Goal: Task Accomplishment & Management: Complete application form

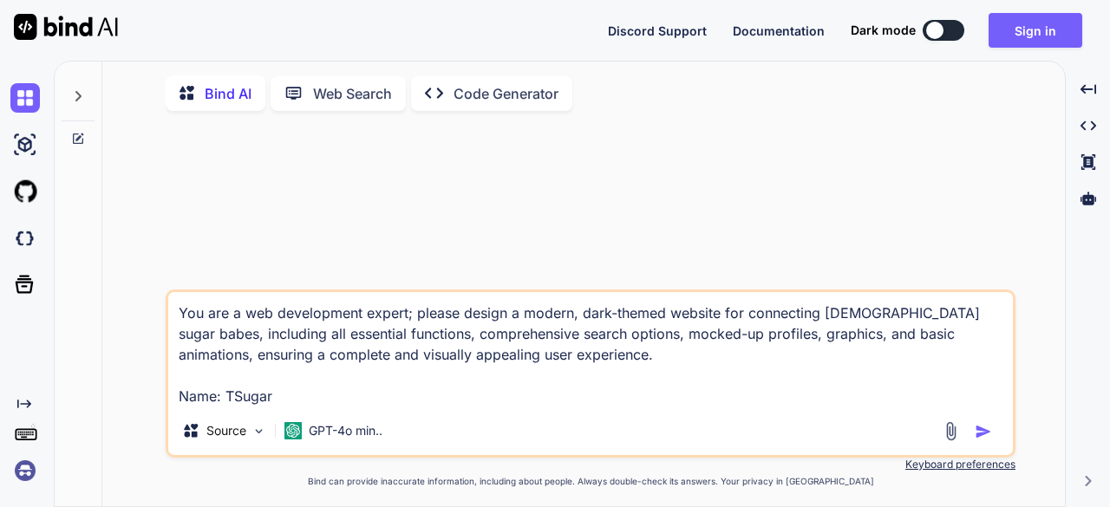
click at [987, 433] on img "button" at bounding box center [982, 431] width 17 height 17
type textarea "x"
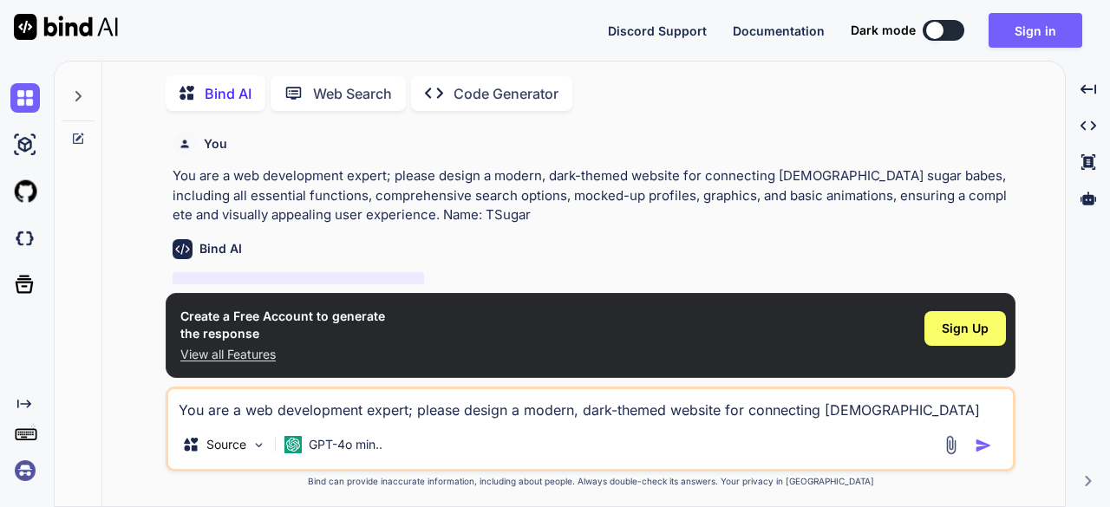
scroll to position [6, 0]
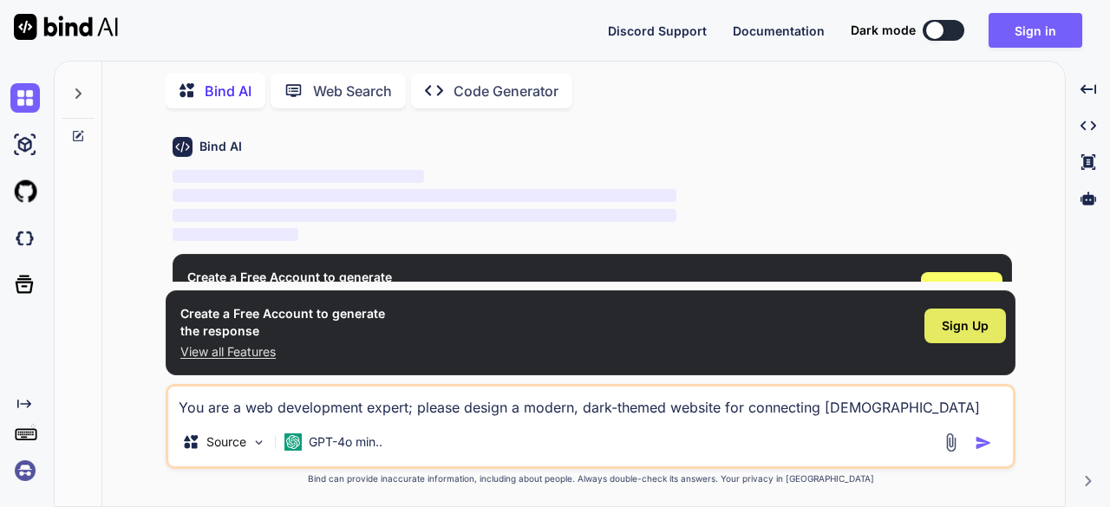
click at [973, 333] on span "Sign Up" at bounding box center [965, 325] width 47 height 17
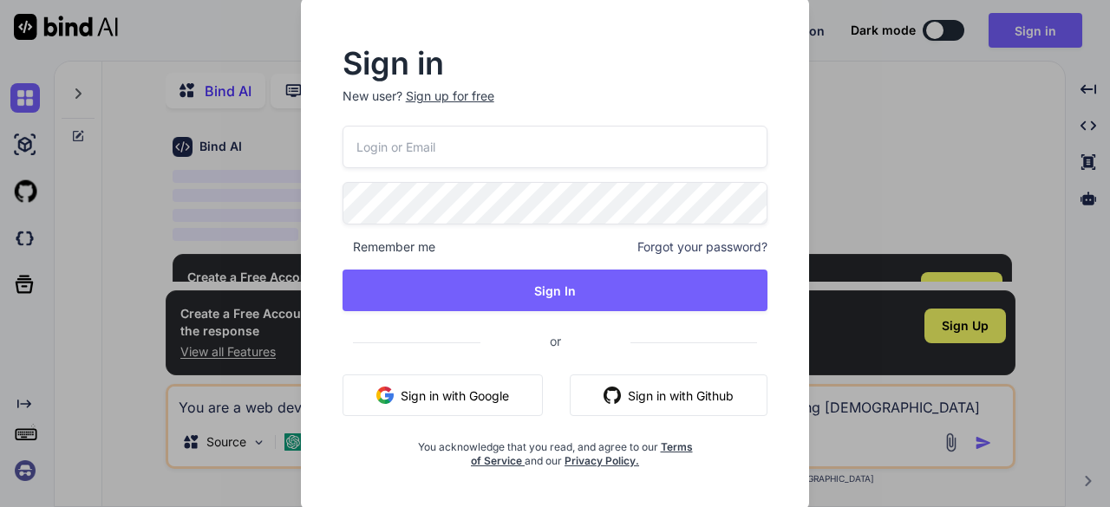
click at [490, 143] on input "email" at bounding box center [555, 147] width 426 height 42
click at [491, 148] on input "email" at bounding box center [555, 147] width 426 height 42
click at [491, 149] on input "email" at bounding box center [555, 147] width 426 height 42
